Goal: Information Seeking & Learning: Check status

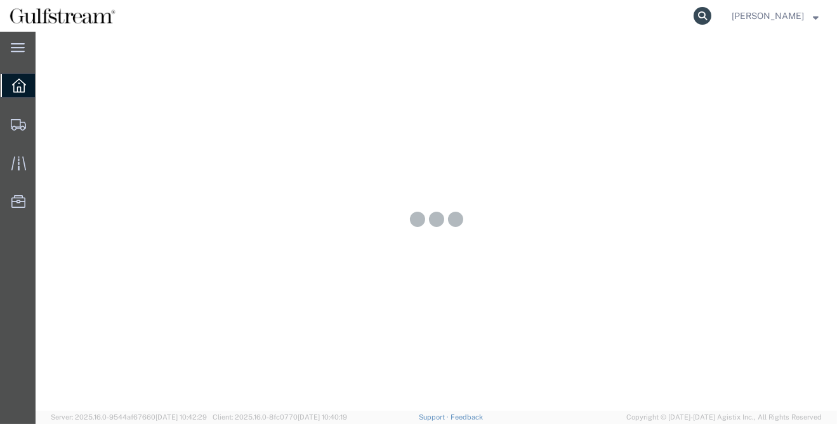
click at [707, 14] on icon at bounding box center [703, 16] width 18 height 18
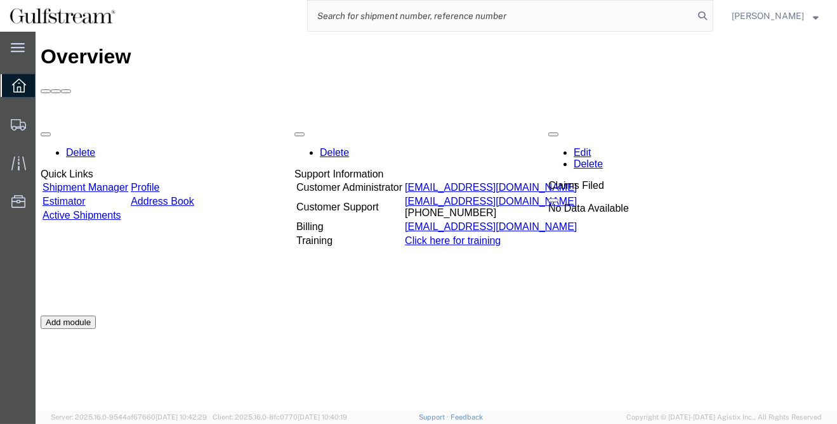
click at [403, 15] on input "search" at bounding box center [501, 16] width 386 height 30
type input "428416888"
click at [711, 15] on icon at bounding box center [703, 16] width 18 height 18
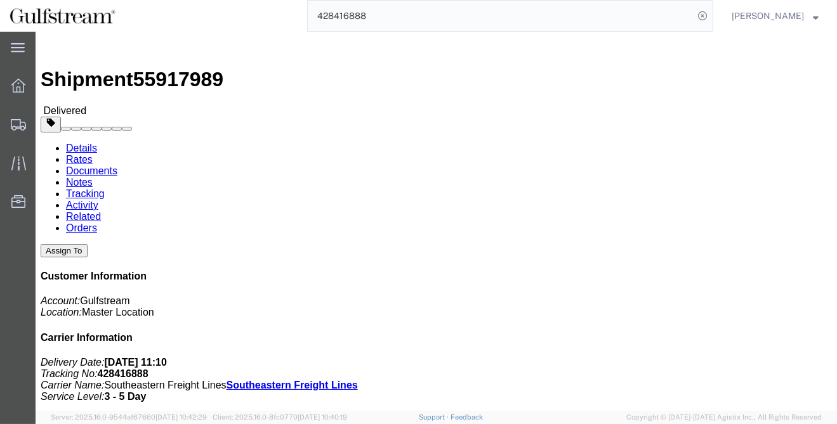
click link "Southeastern Freight Lines"
